Goal: Contribute content

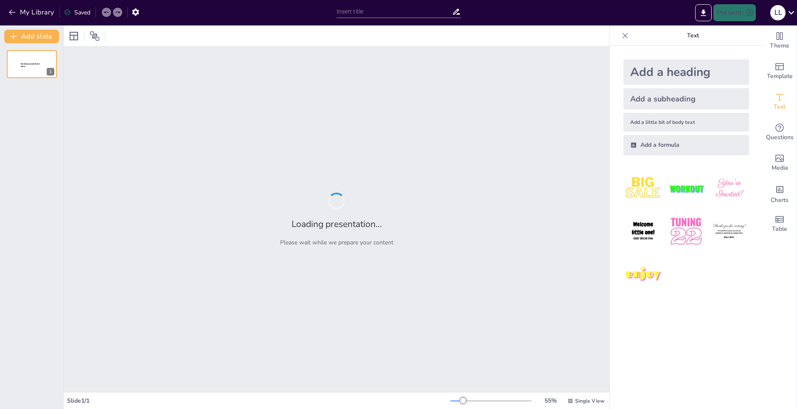
type input "Методы предотвращения столкновений БПЛА: интеграция и защита воздушного простра…"
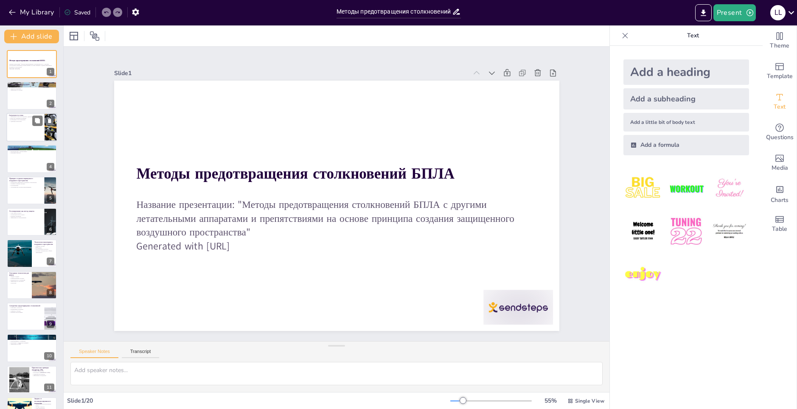
click at [26, 138] on div at bounding box center [31, 127] width 51 height 29
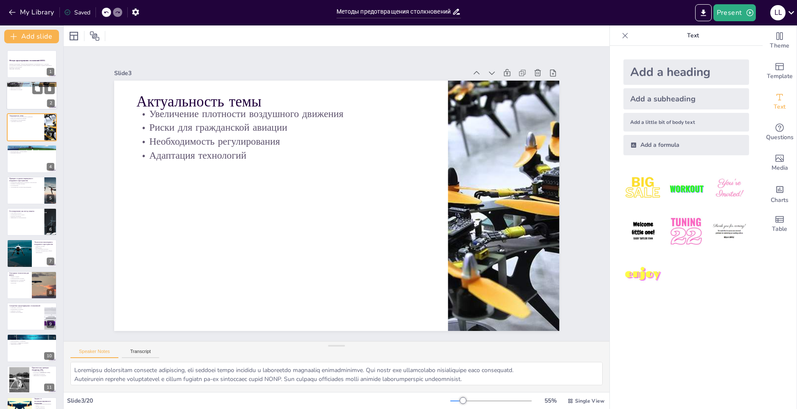
click at [22, 94] on div at bounding box center [31, 96] width 51 height 29
type textarea "Loremipsum dolor SITA c adip elitsed doeiu tempo inc utlaboreetdo magnaal. Enim…"
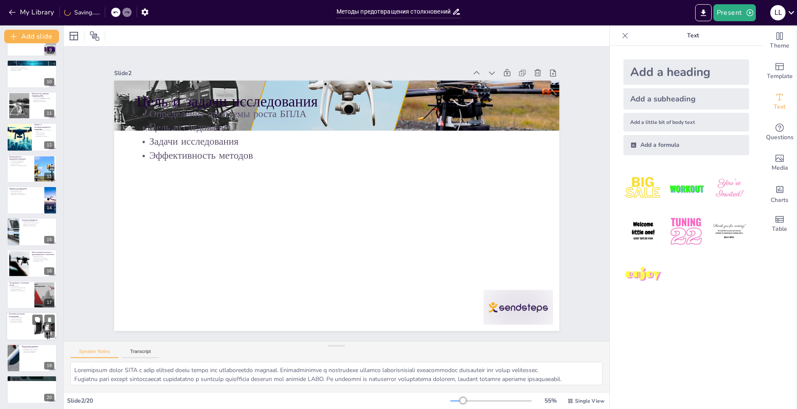
scroll to position [276, 0]
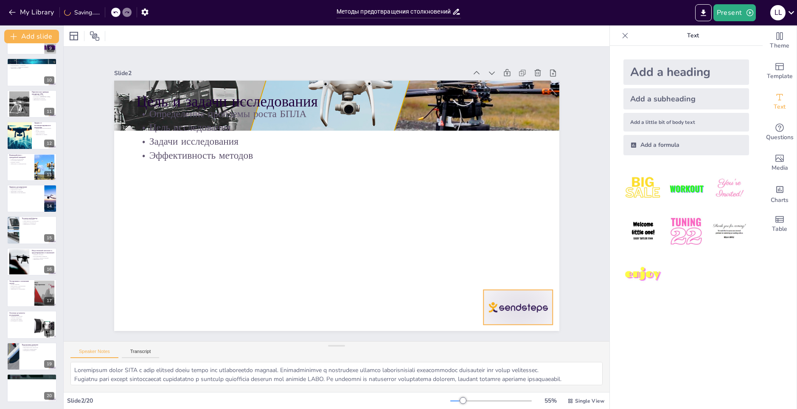
click at [534, 196] on icon at bounding box center [541, 190] width 14 height 14
click at [147, 353] on button "Transcript" at bounding box center [141, 353] width 38 height 9
click at [112, 353] on button "Speaker Notes" at bounding box center [94, 353] width 48 height 9
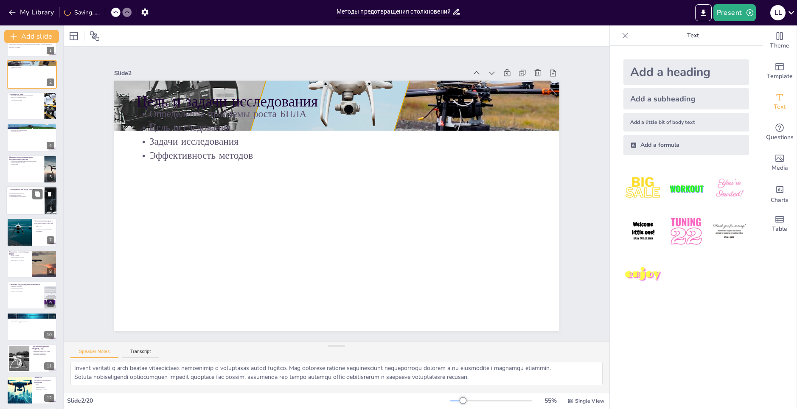
scroll to position [0, 0]
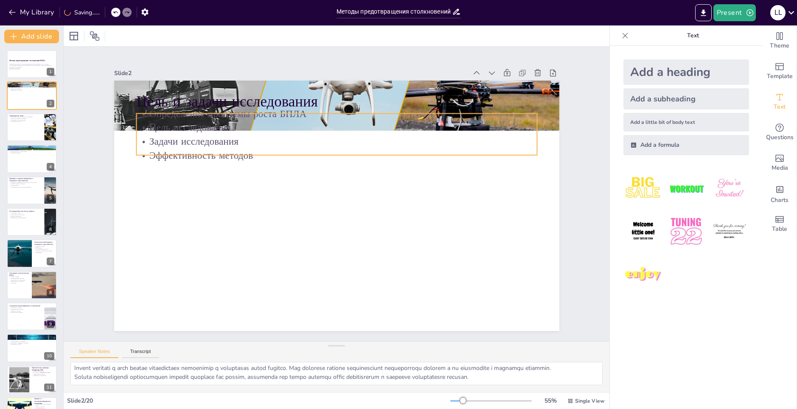
click at [167, 110] on div "Цель и задачи исследования Определение проблемы роста БПЛА Цель исследования За…" at bounding box center [346, 200] width 464 height 507
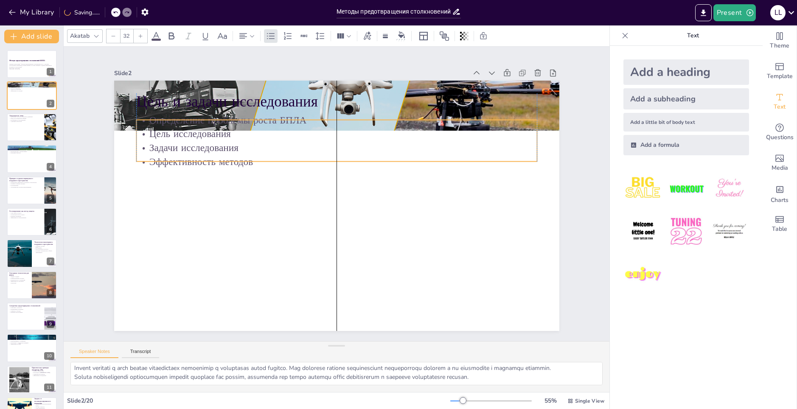
drag, startPoint x: 153, startPoint y: 155, endPoint x: 153, endPoint y: 182, distance: 27.6
click at [176, 182] on div "Определение проблемы роста БПЛА Цель исследования Задачи исследования Эффективн…" at bounding box center [363, 239] width 374 height 249
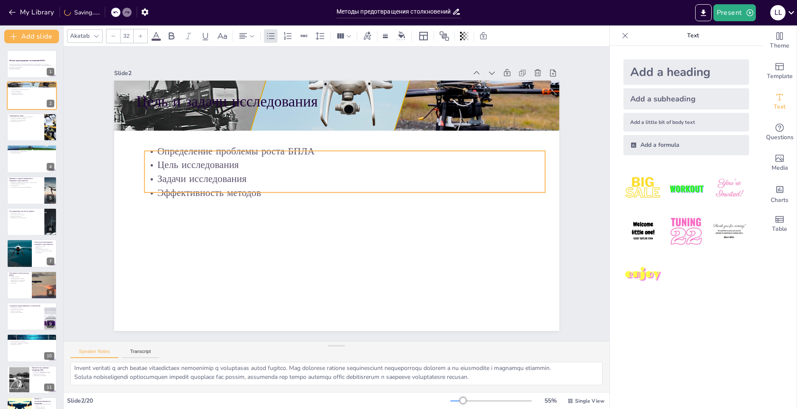
drag, startPoint x: 155, startPoint y: 181, endPoint x: 161, endPoint y: 169, distance: 13.5
click at [191, 169] on p "Задачи исследования" at bounding box center [330, 177] width 278 height 307
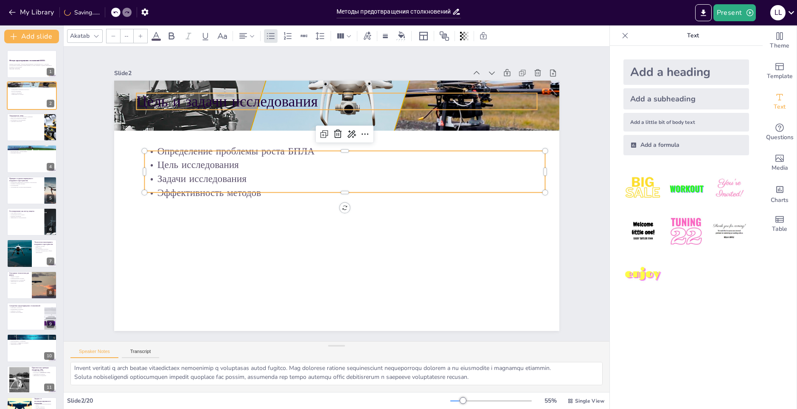
type input "48"
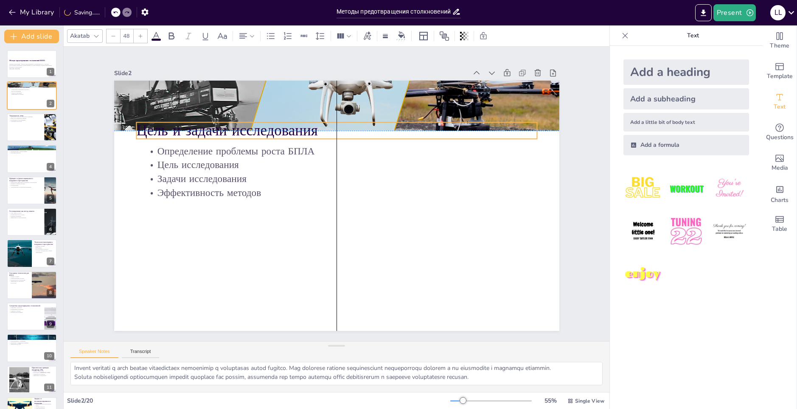
drag, startPoint x: 181, startPoint y: 110, endPoint x: 193, endPoint y: 159, distance: 50.7
click at [186, 247] on p "Цель и задачи исследования" at bounding box center [336, 258] width 401 height 22
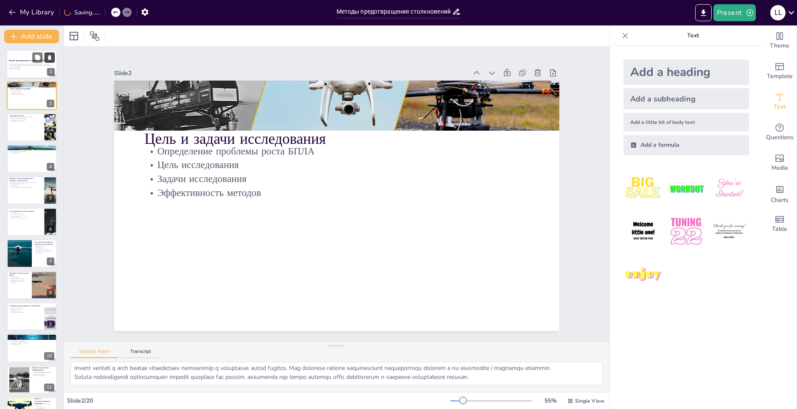
click at [48, 62] on button at bounding box center [50, 57] width 10 height 10
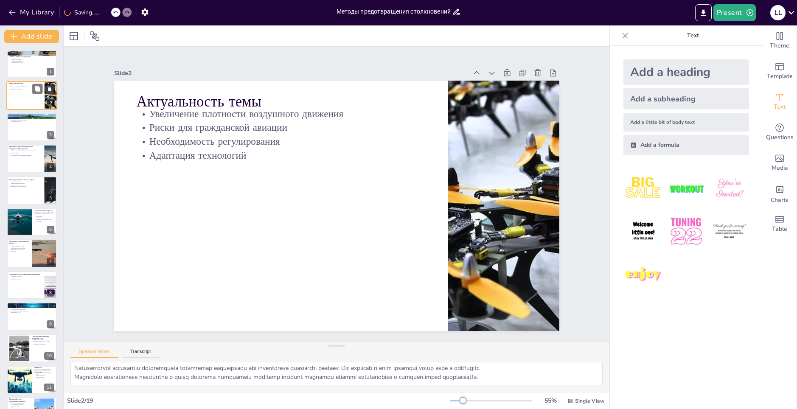
scroll to position [20, 0]
click at [50, 56] on div "Цель и задачи исследования Определение проблемы роста БПЛА Цель исследования За…" at bounding box center [31, 64] width 51 height 29
click at [50, 59] on p "Цель исследования" at bounding box center [33, 60] width 46 height 2
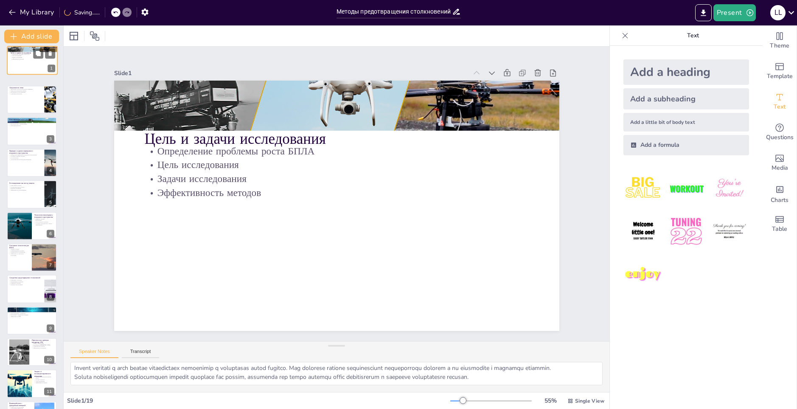
click at [50, 56] on div "Цель и задачи исследования Определение проблемы роста БПЛА Цель исследования За…" at bounding box center [32, 60] width 51 height 29
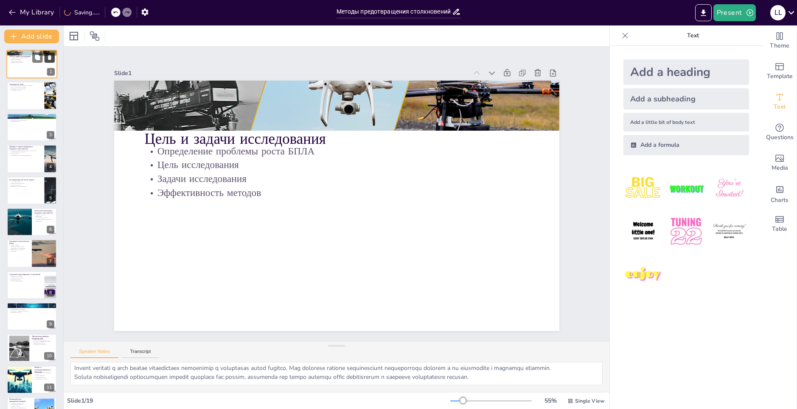
click at [51, 54] on button at bounding box center [50, 57] width 10 height 10
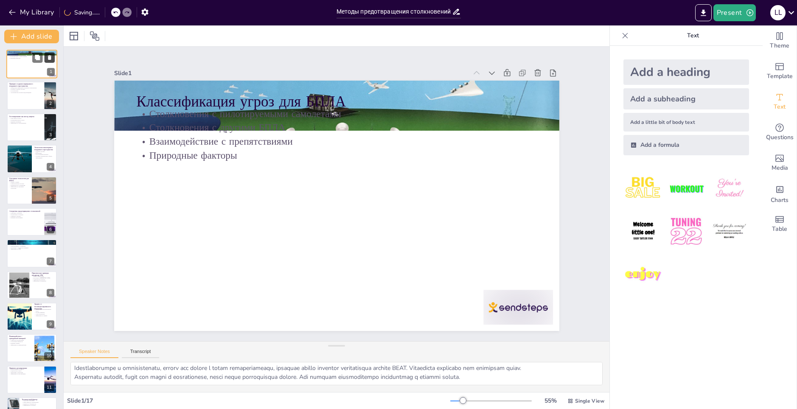
click at [51, 54] on button at bounding box center [50, 57] width 10 height 10
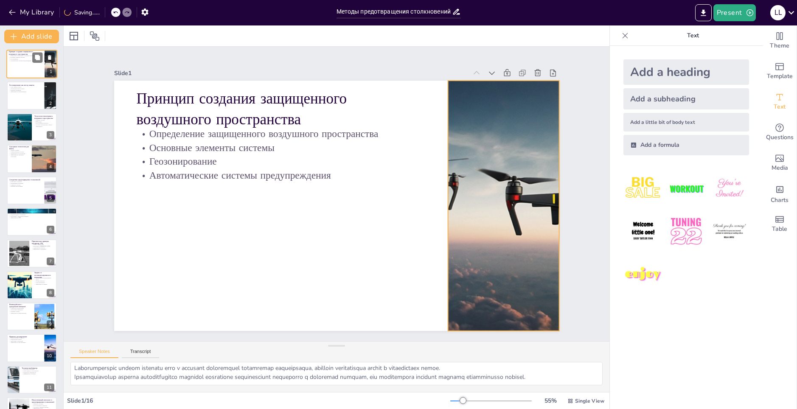
click at [51, 51] on div at bounding box center [50, 64] width 51 height 29
click at [51, 52] on div at bounding box center [50, 64] width 51 height 29
click at [50, 52] on button at bounding box center [50, 57] width 10 height 10
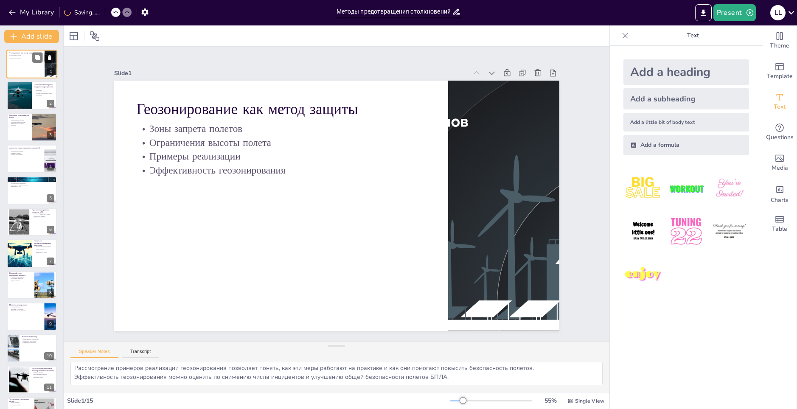
click at [50, 52] on button at bounding box center [50, 57] width 10 height 10
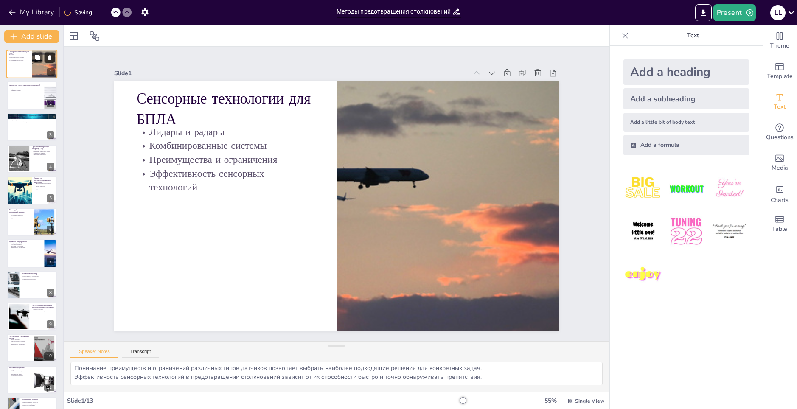
click at [49, 53] on button at bounding box center [50, 57] width 10 height 10
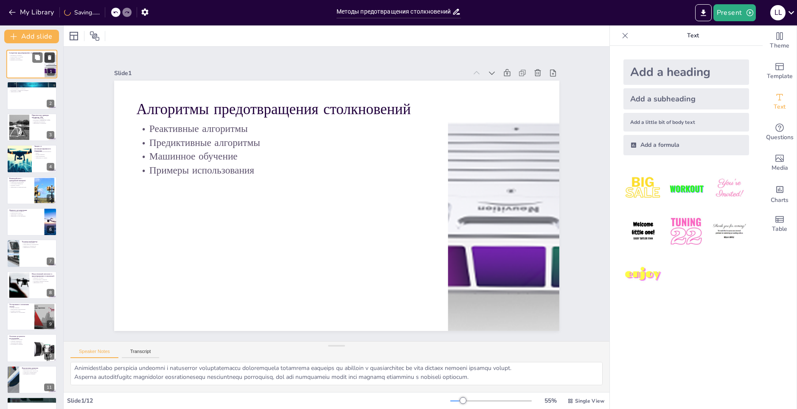
click at [49, 53] on button at bounding box center [50, 57] width 10 height 10
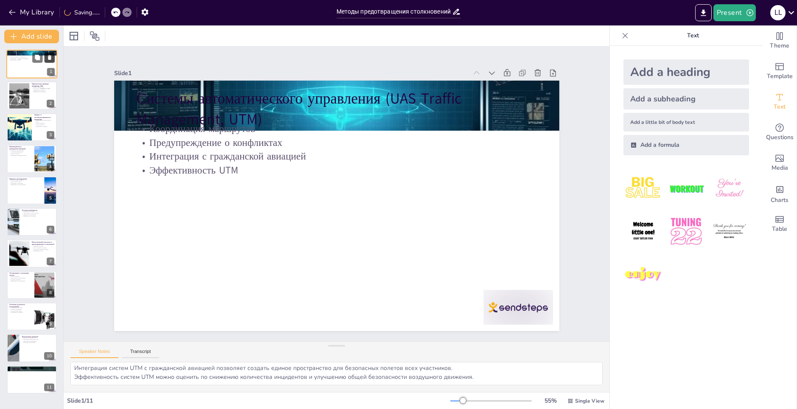
click at [49, 53] on button at bounding box center [50, 57] width 10 height 10
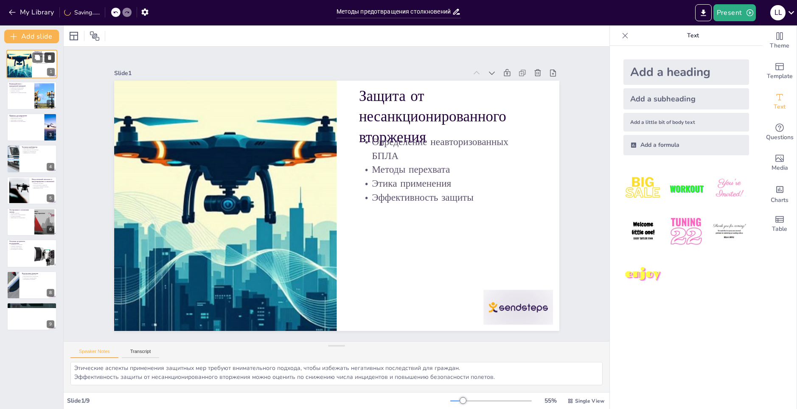
click at [49, 53] on button at bounding box center [50, 57] width 10 height 10
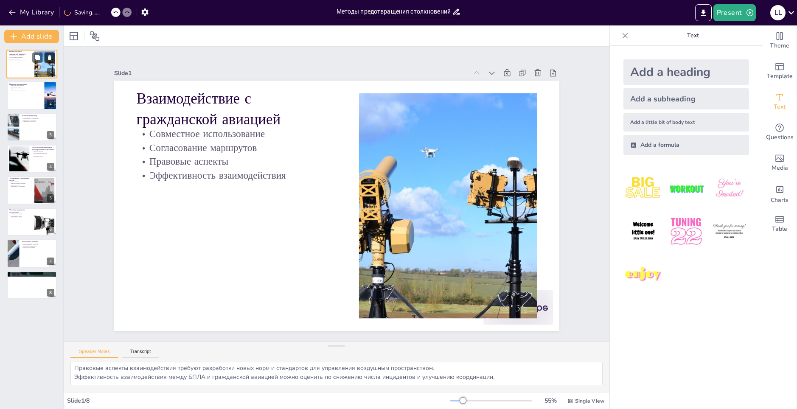
click at [49, 53] on button at bounding box center [50, 57] width 10 height 10
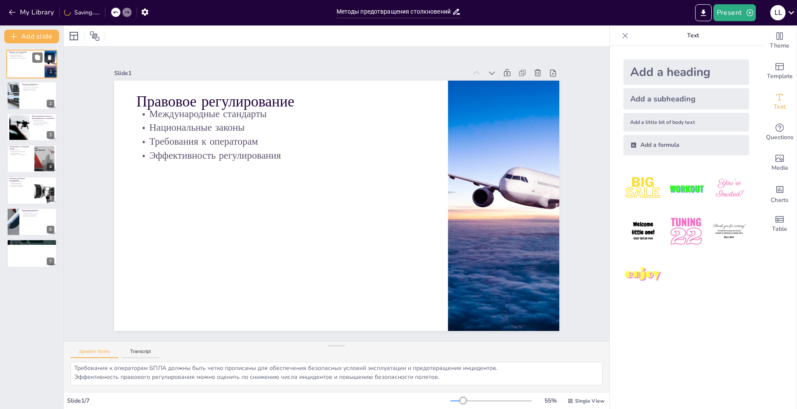
click at [49, 53] on button at bounding box center [50, 57] width 10 height 10
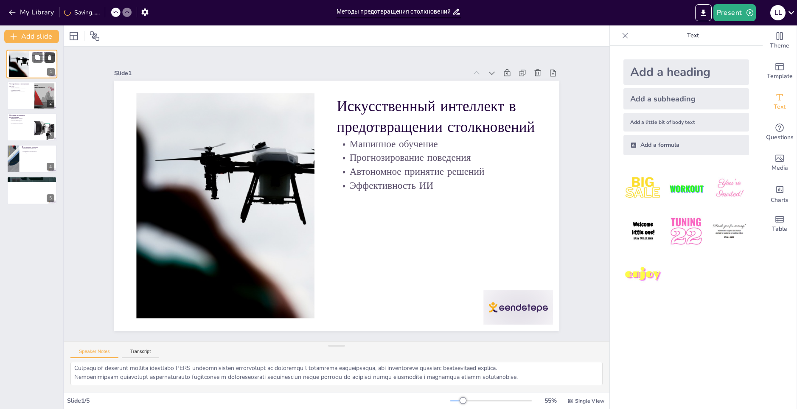
click at [49, 53] on button at bounding box center [50, 57] width 10 height 10
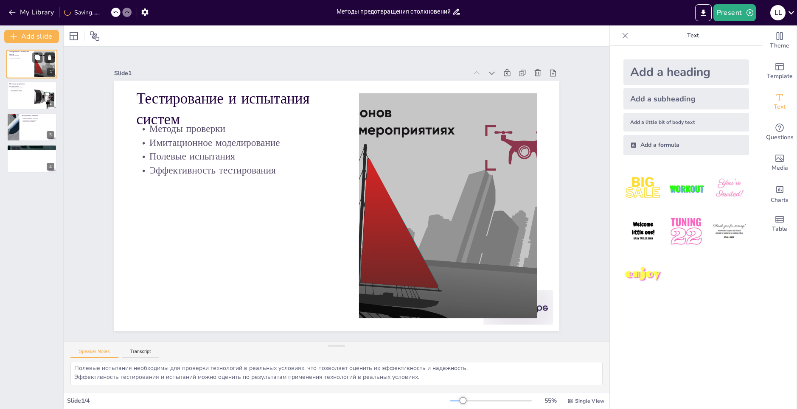
click at [49, 53] on button at bounding box center [50, 57] width 10 height 10
type textarea "Расширение возможностей автономных систем позволяет повысить уровень безопаснос…"
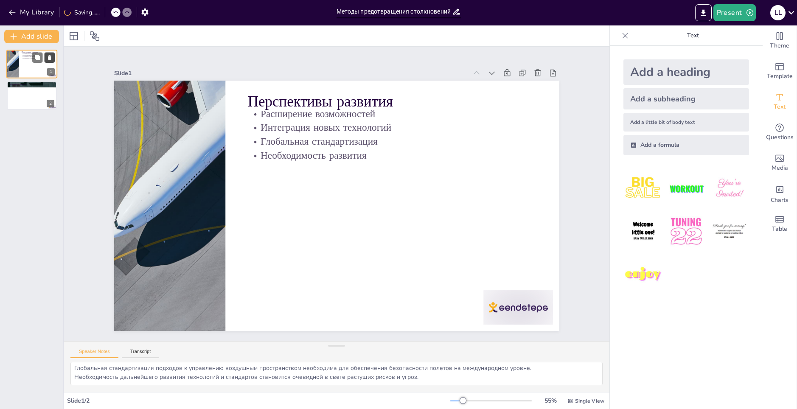
click at [49, 53] on button at bounding box center [50, 57] width 10 height 10
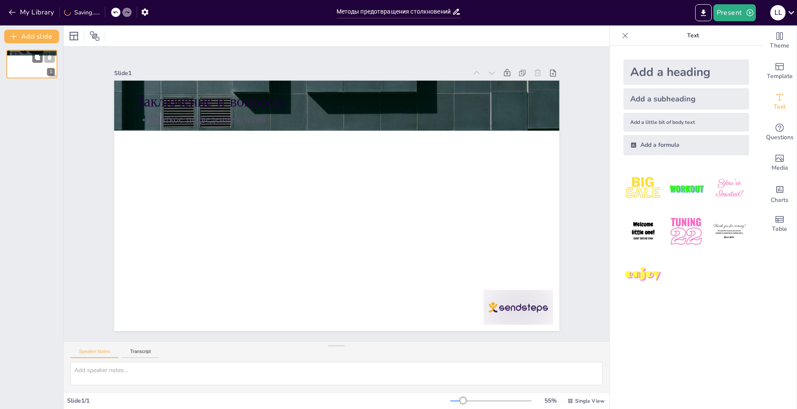
scroll to position [0, 0]
click at [49, 53] on button at bounding box center [50, 57] width 10 height 10
click at [51, 56] on icon at bounding box center [49, 57] width 3 height 5
click at [51, 58] on icon at bounding box center [49, 57] width 3 height 5
